Goal: Find specific page/section: Find specific page/section

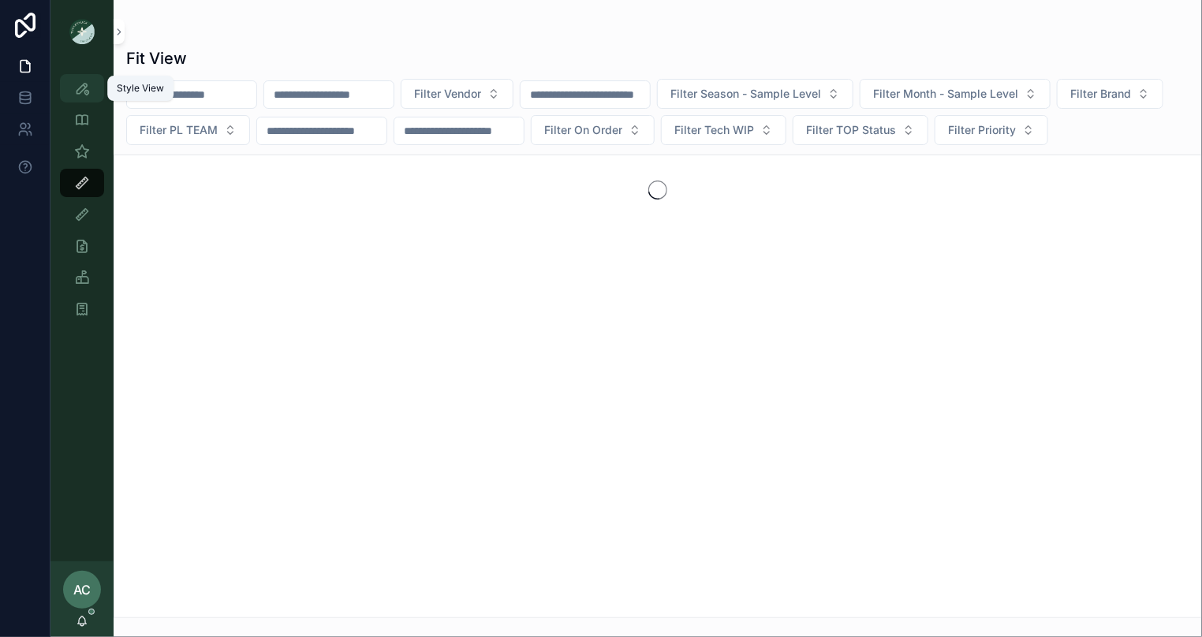
click at [80, 91] on icon "scrollable content" at bounding box center [82, 88] width 16 height 16
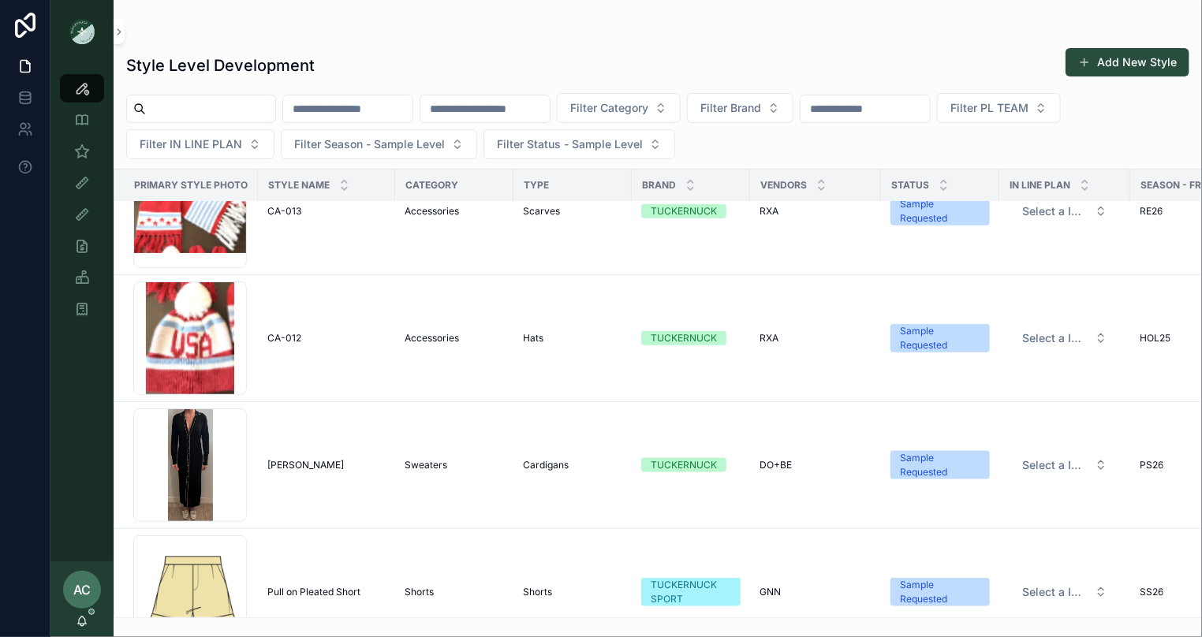
scroll to position [974, 0]
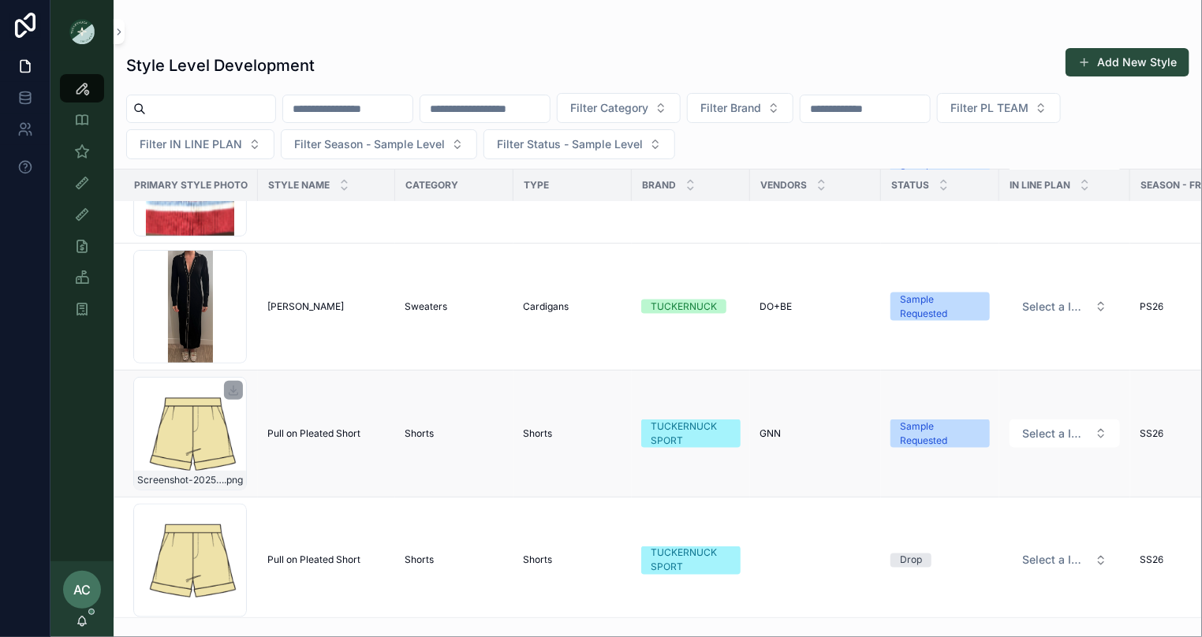
click at [204, 439] on div "Screenshot-2025-09-08-at-9.26.57-AM .png" at bounding box center [190, 434] width 114 height 114
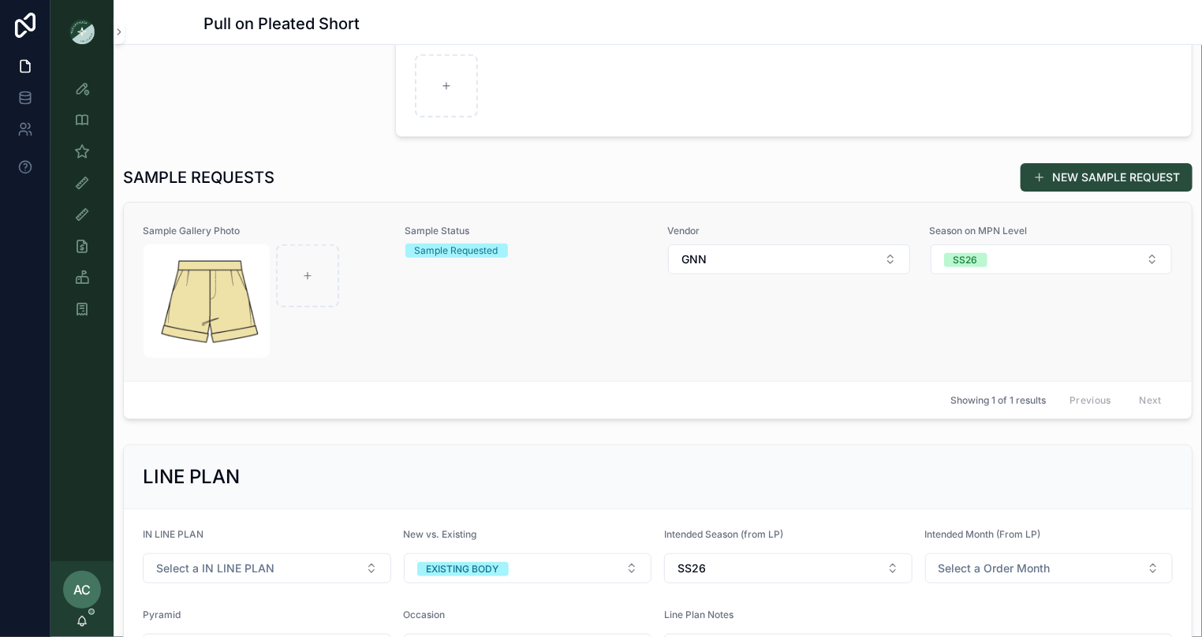
scroll to position [382, 0]
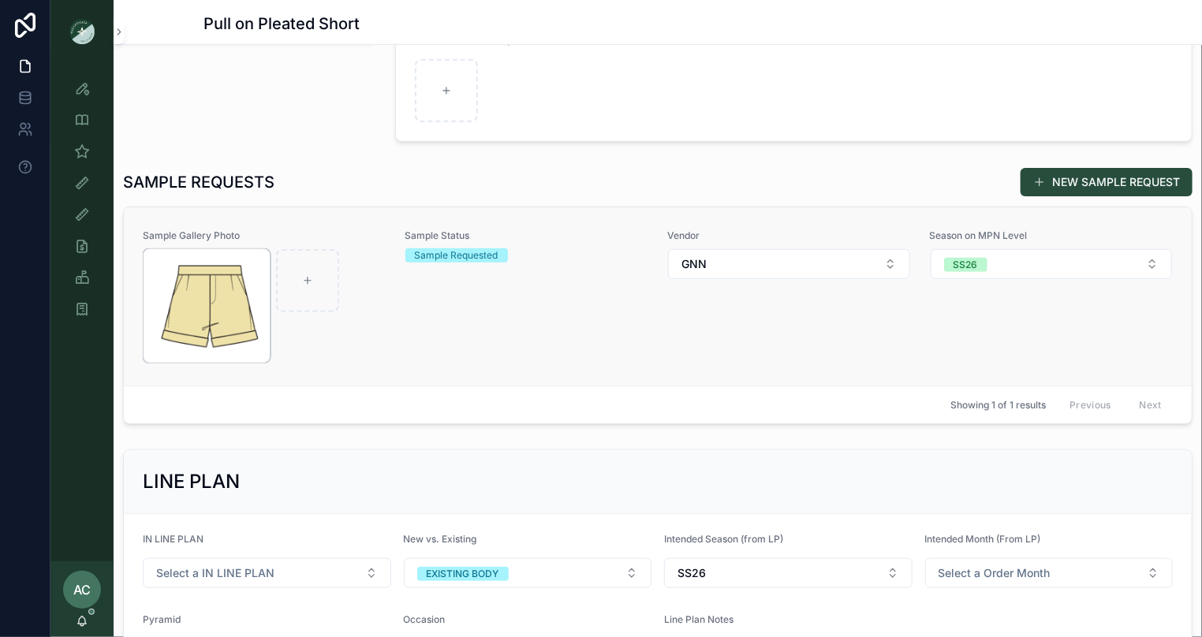
click at [196, 306] on img "scrollable content" at bounding box center [207, 306] width 126 height 114
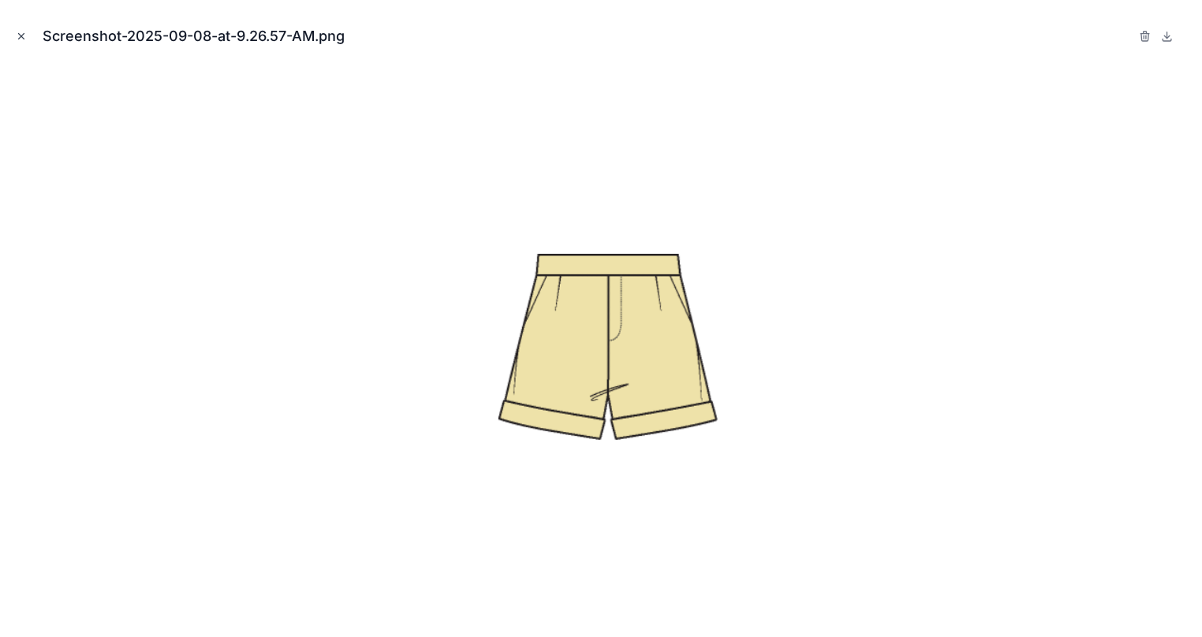
click at [19, 36] on icon "Close modal" at bounding box center [21, 36] width 11 height 11
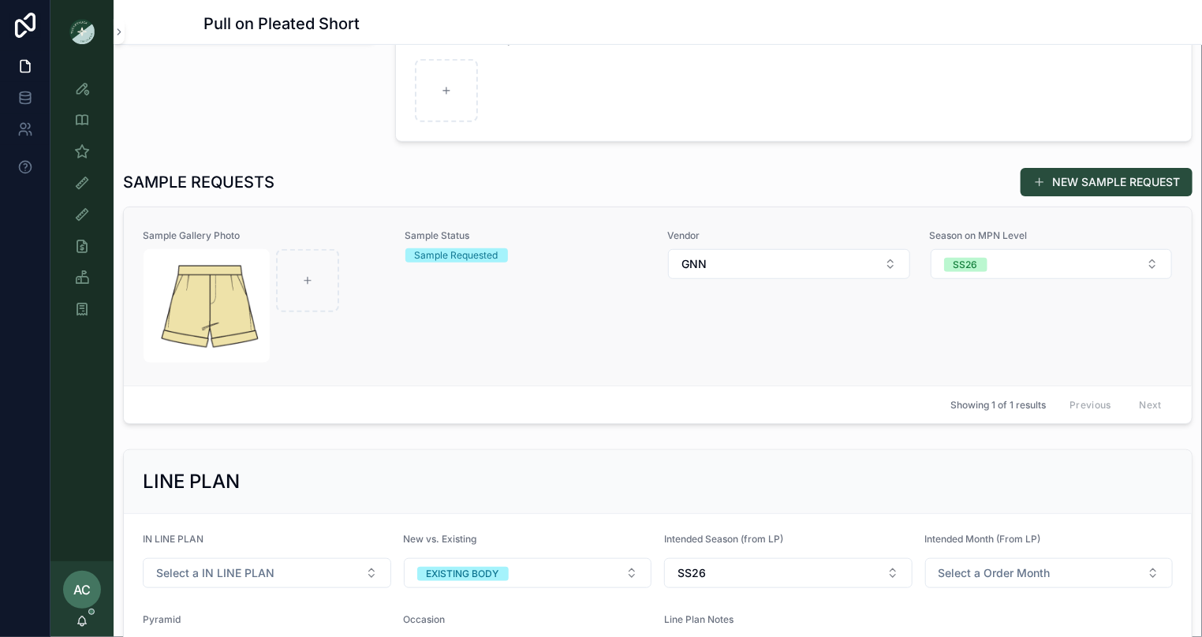
click at [382, 328] on div "scrollable content" at bounding box center [265, 306] width 242 height 114
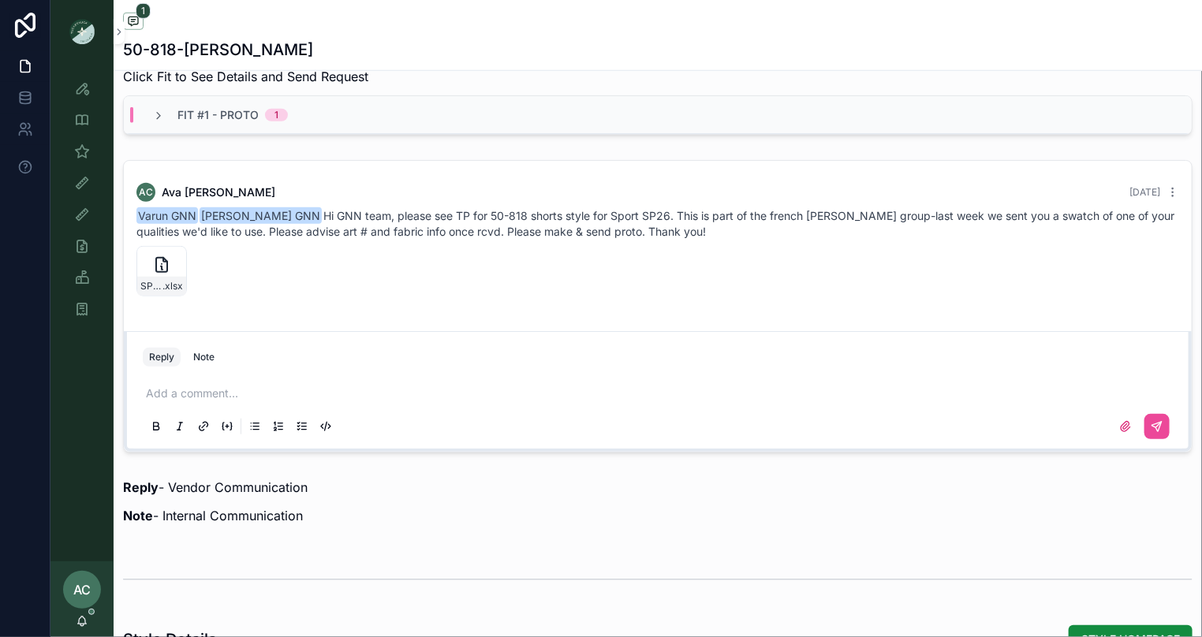
scroll to position [599, 0]
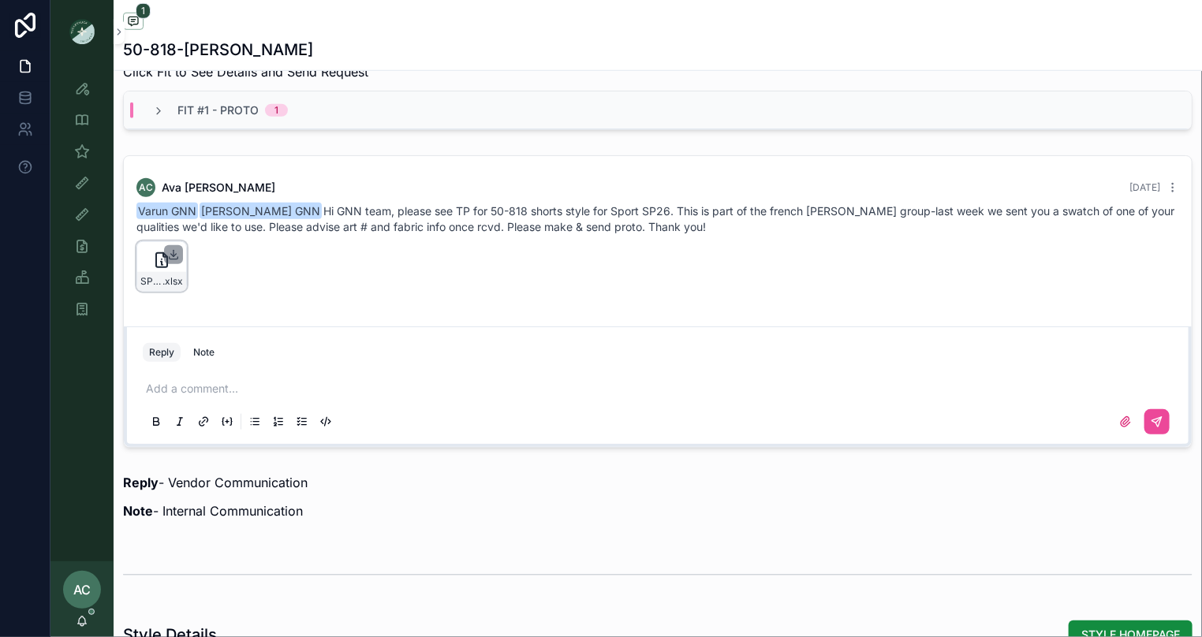
click at [177, 261] on icon "scrollable content" at bounding box center [173, 254] width 13 height 13
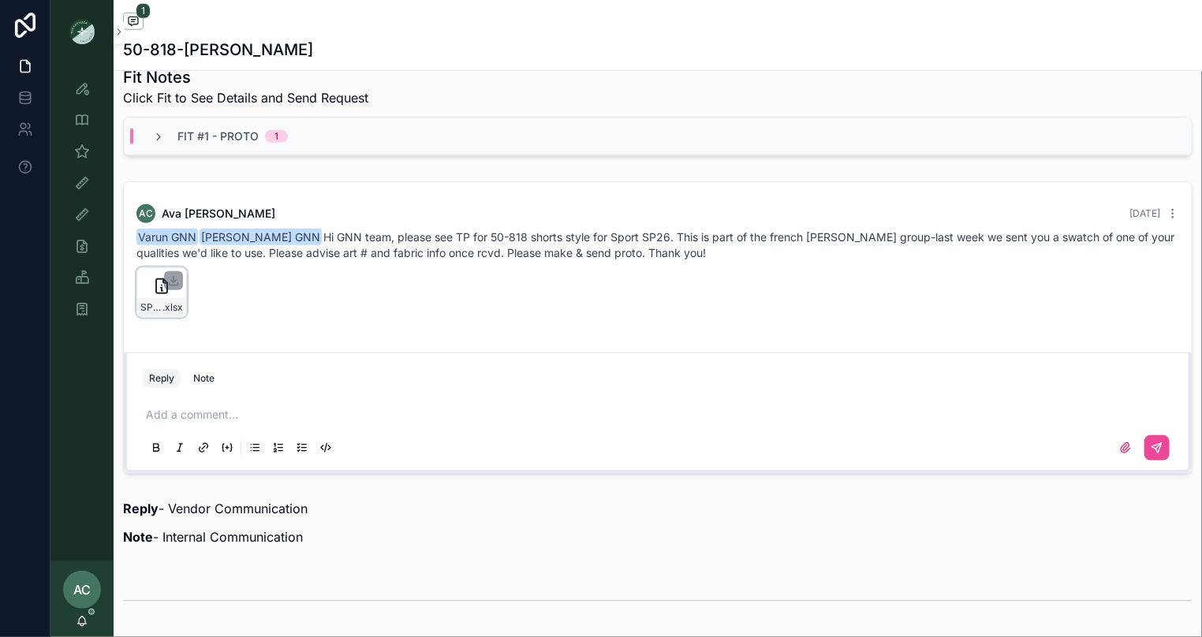
scroll to position [546, 0]
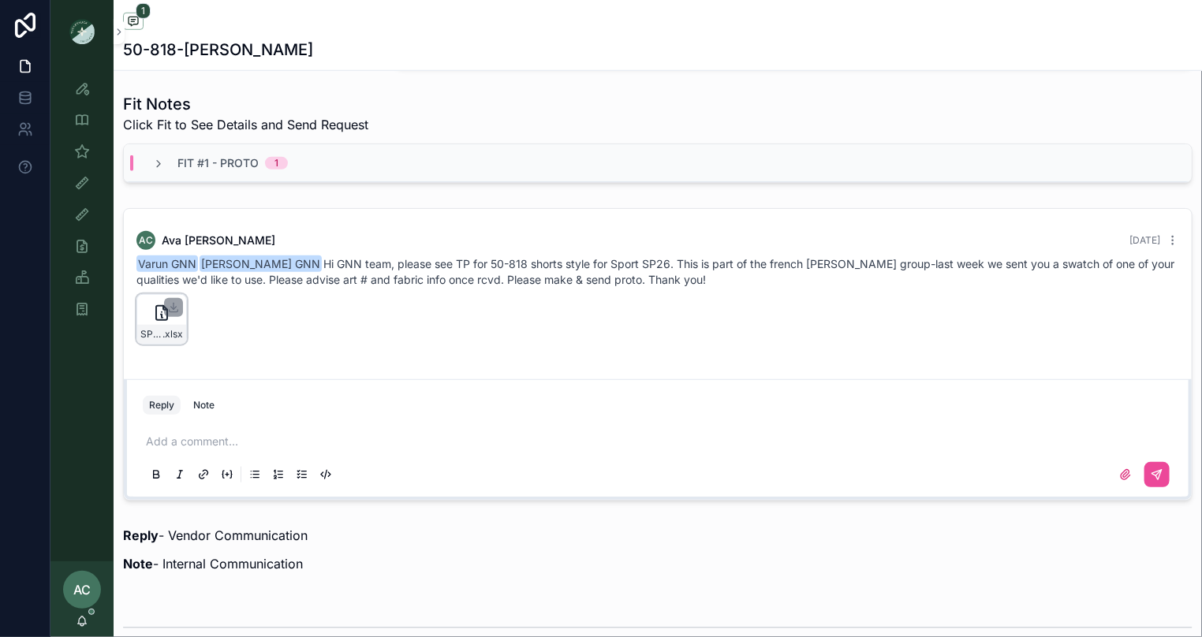
click at [223, 447] on p "scrollable content" at bounding box center [661, 442] width 1030 height 16
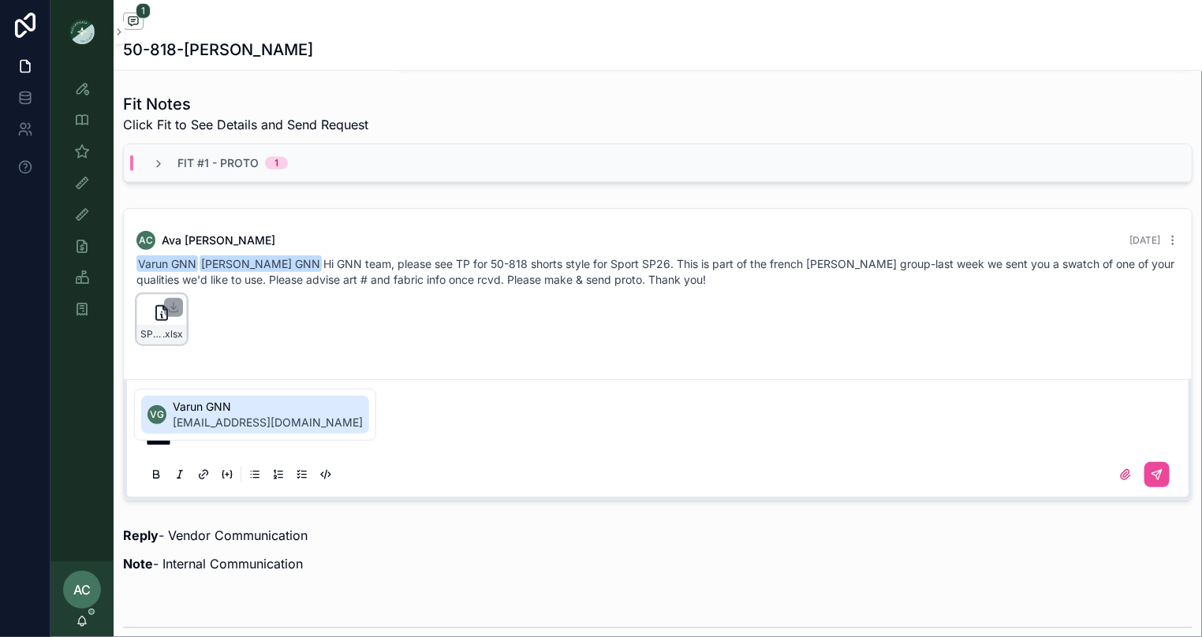
click at [239, 415] on span "[EMAIL_ADDRESS][DOMAIN_NAME]" at bounding box center [268, 423] width 190 height 16
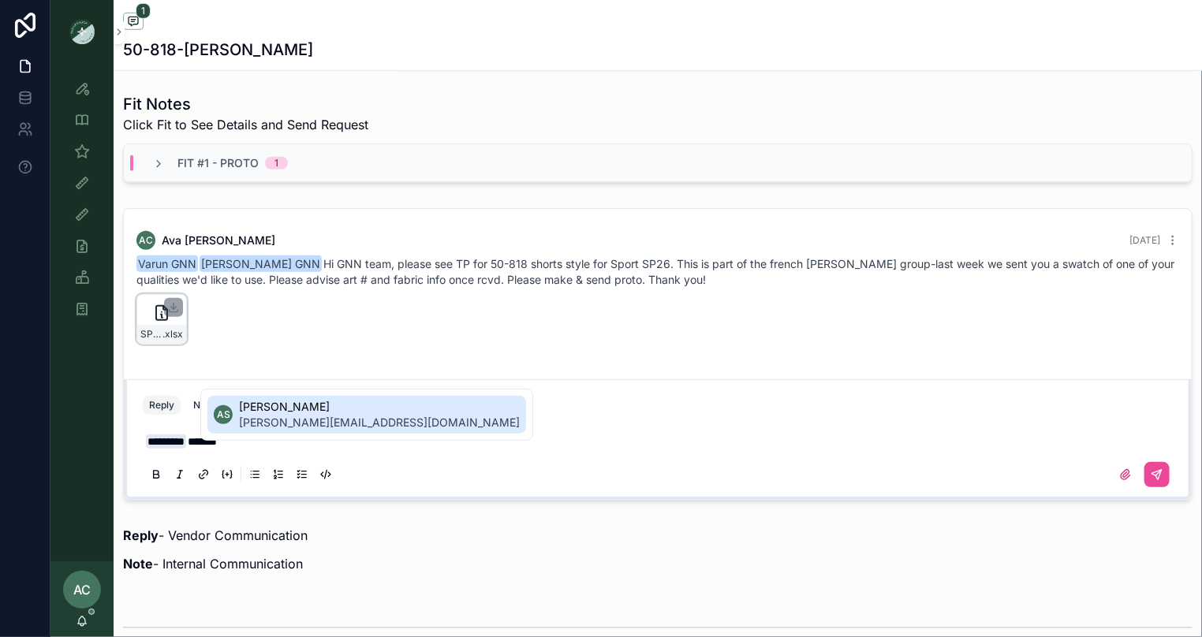
click at [325, 423] on span "[PERSON_NAME][EMAIL_ADDRESS][DOMAIN_NAME]" at bounding box center [379, 423] width 281 height 16
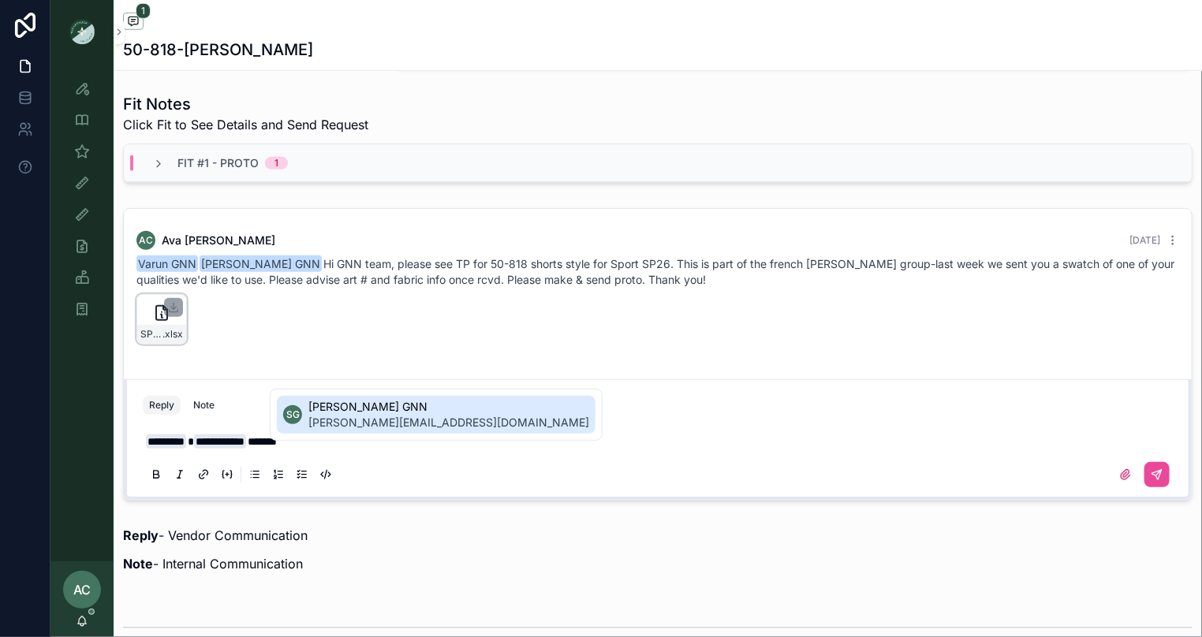
click at [398, 415] on span "[PERSON_NAME][EMAIL_ADDRESS][DOMAIN_NAME]" at bounding box center [448, 423] width 281 height 16
